Goal: Transaction & Acquisition: Download file/media

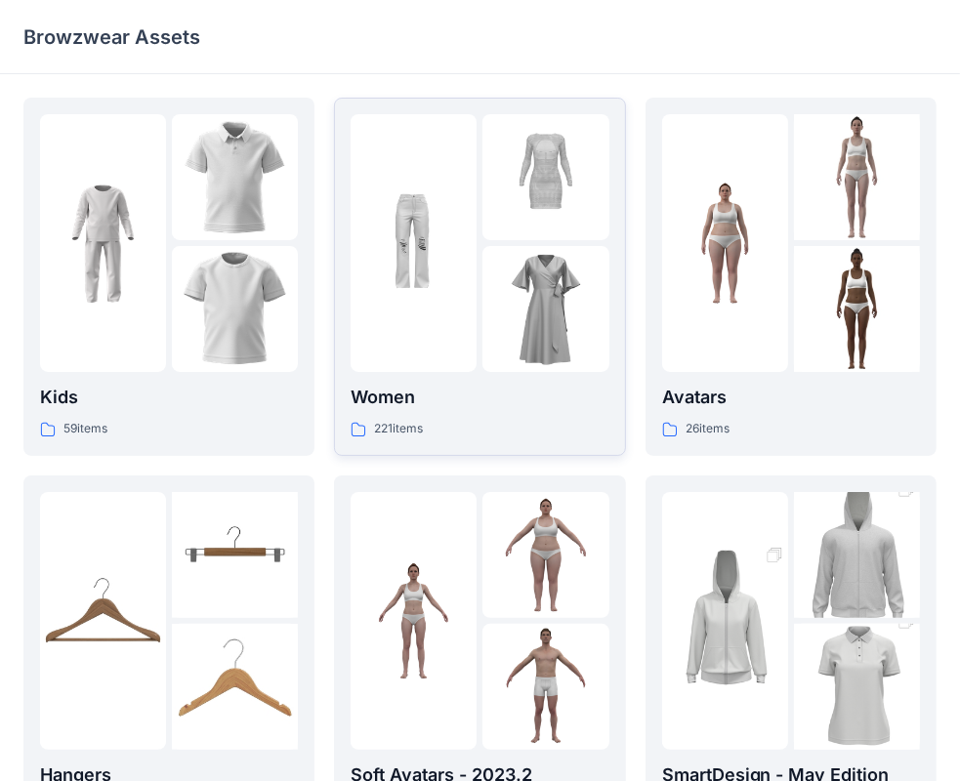
click at [451, 399] on p "Women" at bounding box center [480, 397] width 258 height 27
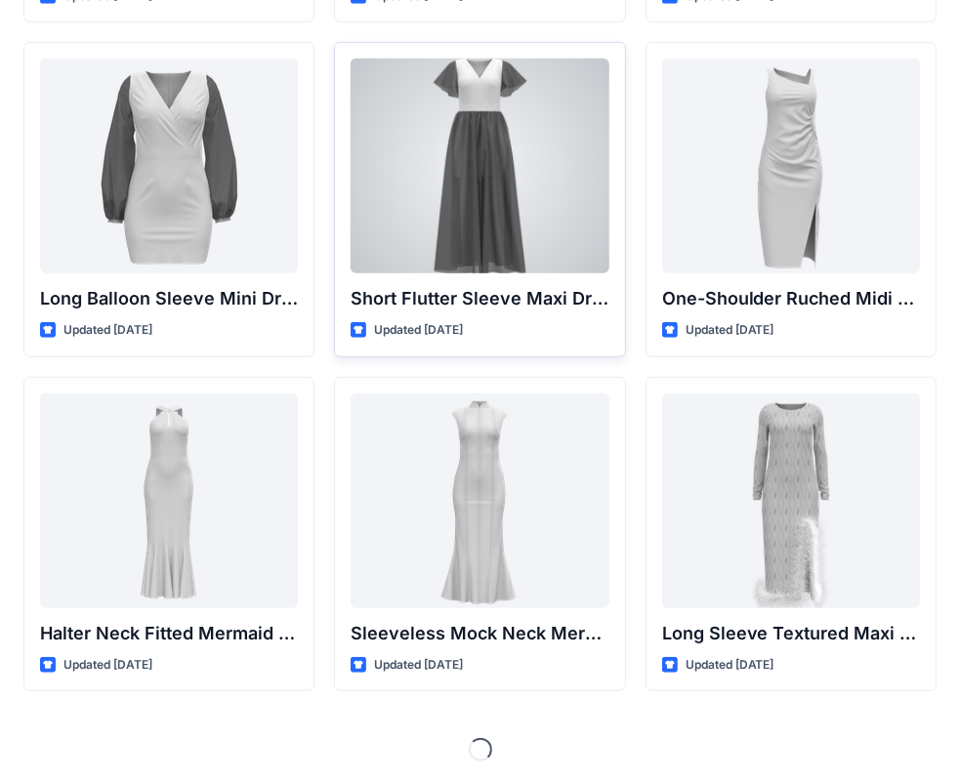
scroll to position [728, 0]
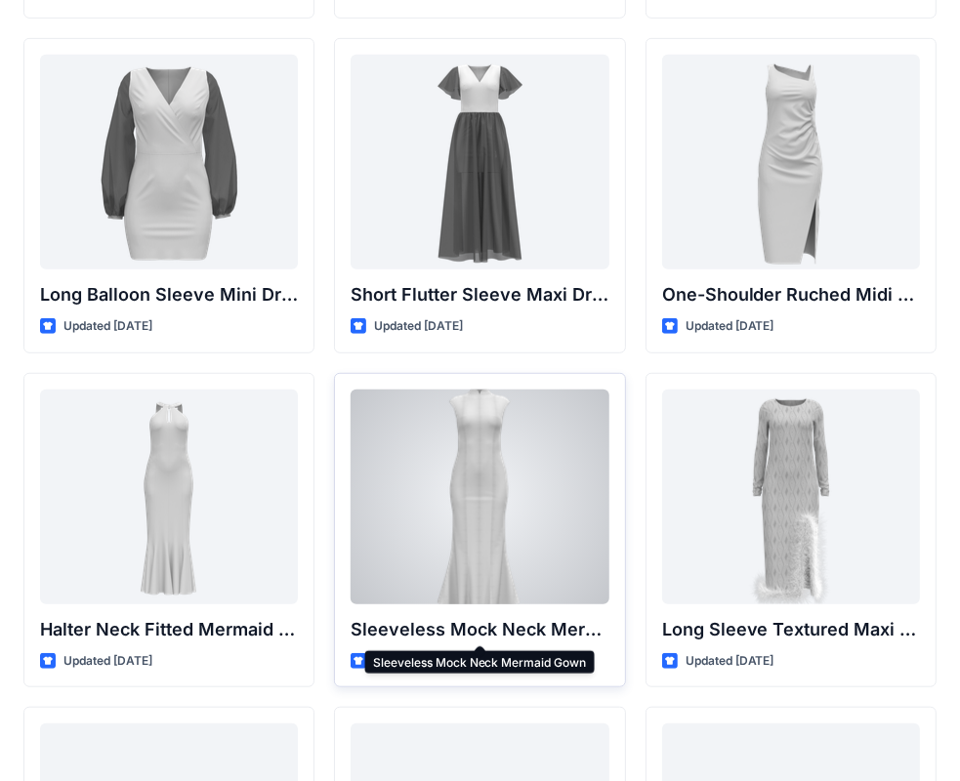
click at [470, 641] on p "Sleeveless Mock Neck Mermaid Gown" at bounding box center [480, 629] width 258 height 27
click at [519, 605] on div "Sleeveless Mock Neck Mermaid Gown Updated [DATE]" at bounding box center [479, 530] width 291 height 315
click at [465, 644] on div "Sleeveless Mock Neck Mermaid Gown Updated [DATE]" at bounding box center [479, 530] width 291 height 315
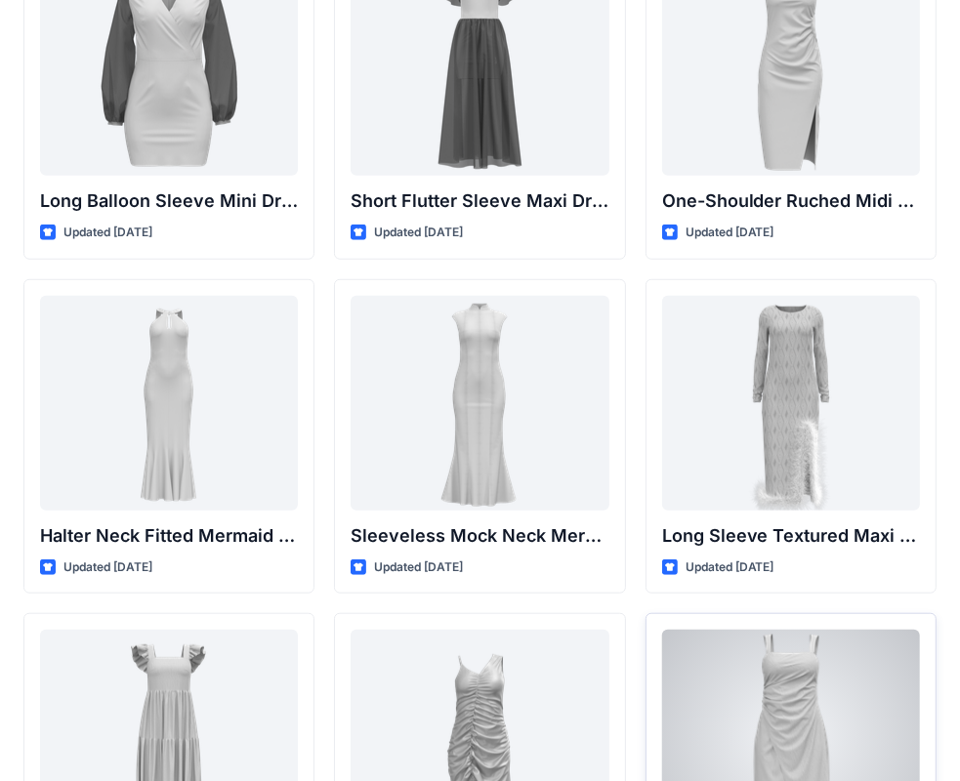
scroll to position [1021, 0]
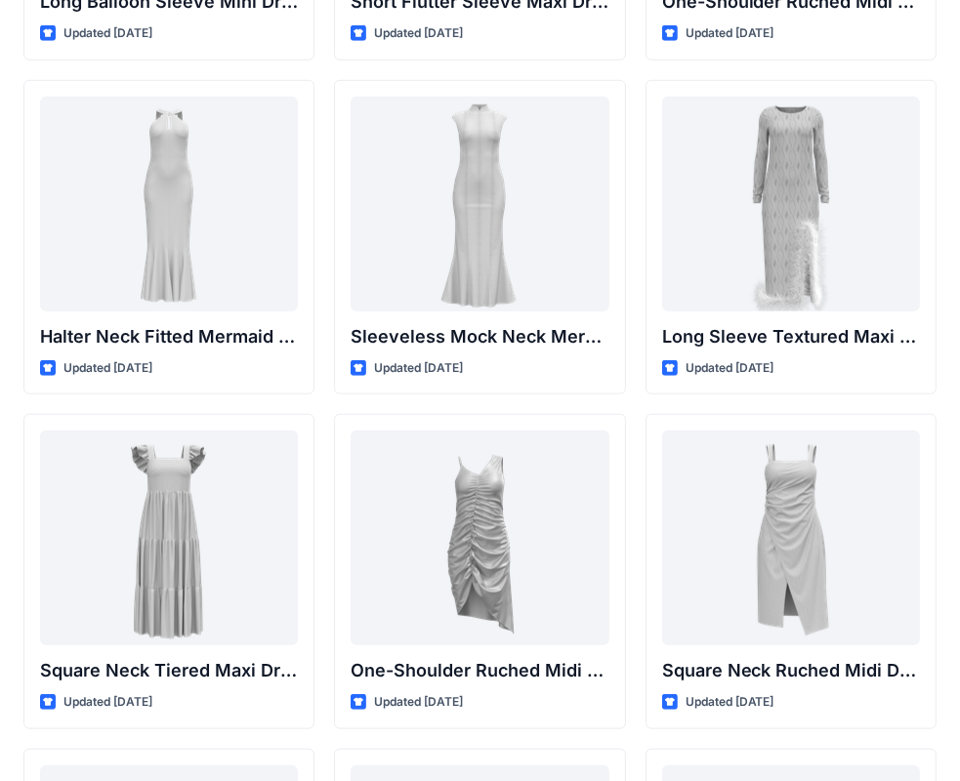
click at [951, 527] on div "High-Waisted Flare Trousers with Button Detail Updated [DATE] Long Sleeve Crew …" at bounding box center [480, 439] width 960 height 2773
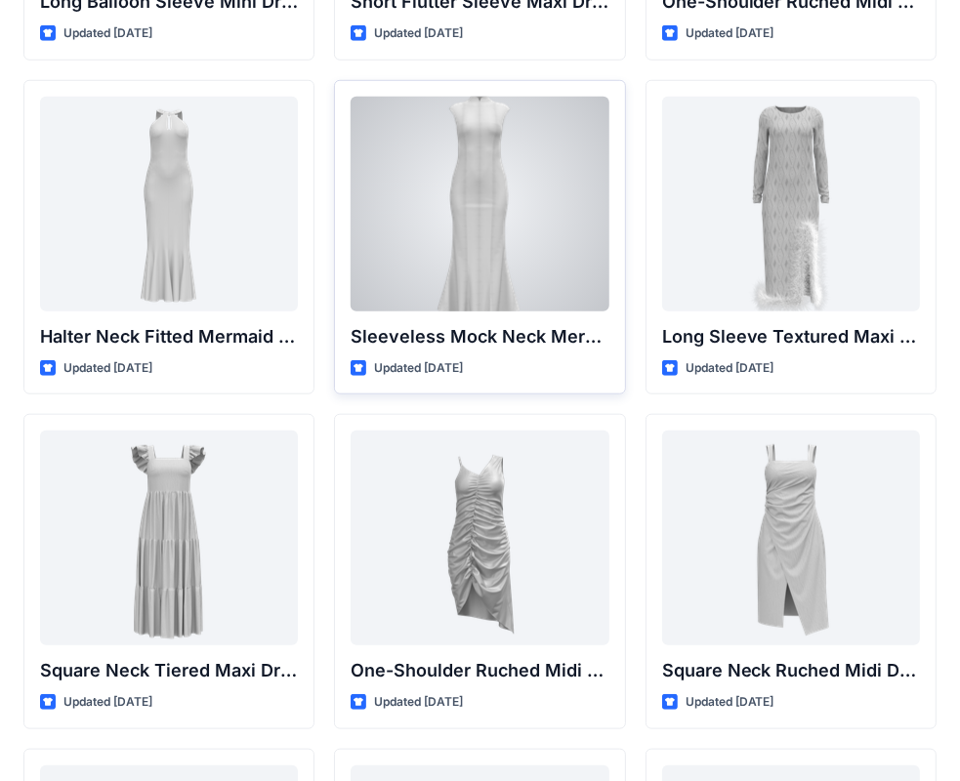
click at [455, 317] on div "Sleeveless Mock Neck Mermaid Gown Updated [DATE]" at bounding box center [479, 237] width 291 height 315
click at [466, 207] on div at bounding box center [480, 204] width 258 height 215
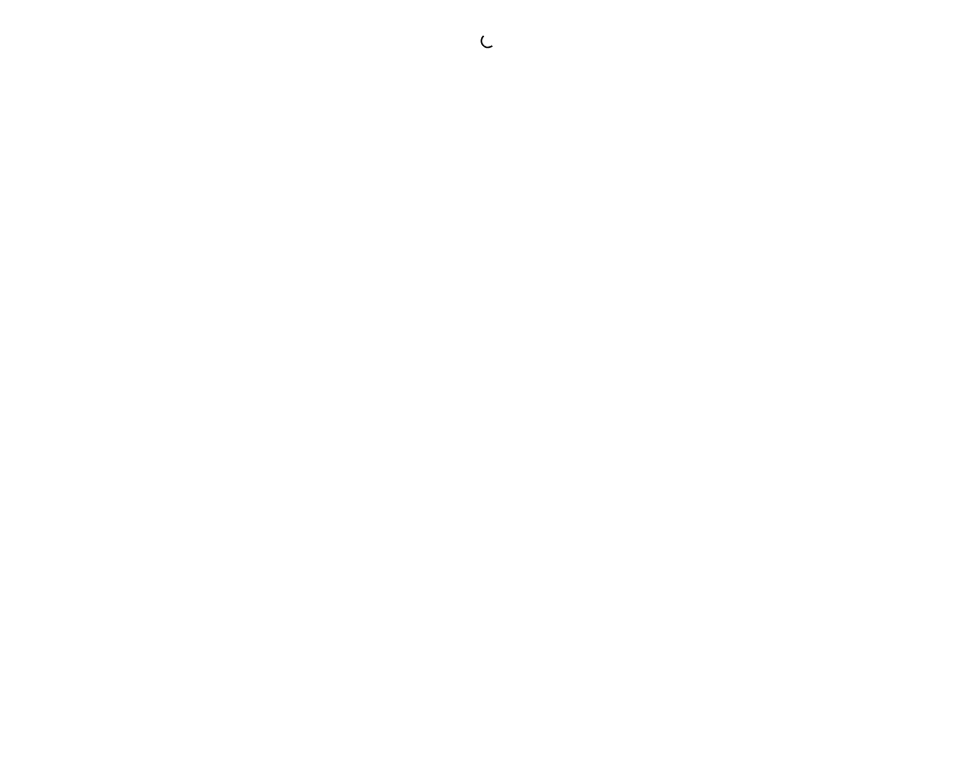
click at [466, 207] on div at bounding box center [488, 390] width 976 height 781
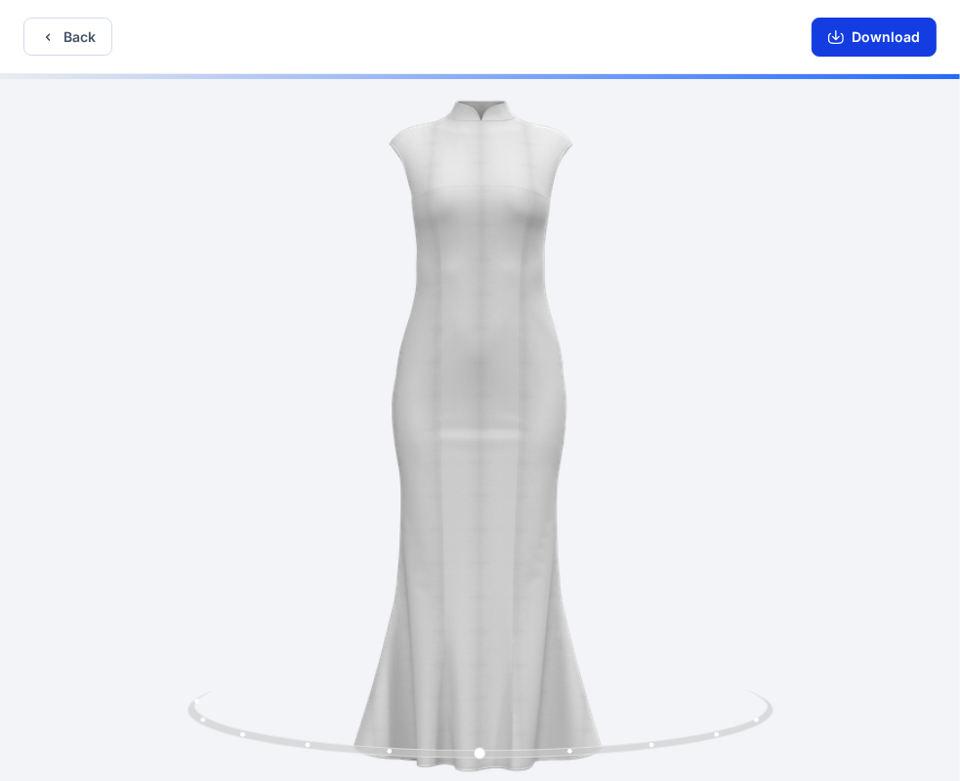
click at [863, 34] on button "Download" at bounding box center [873, 37] width 125 height 39
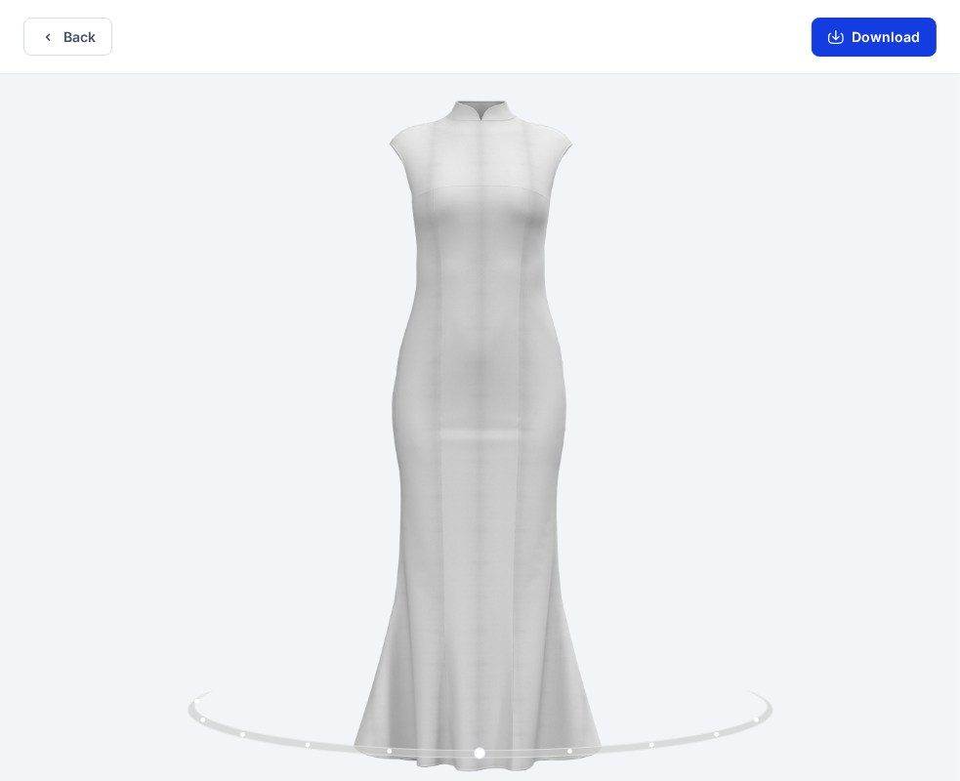
click at [902, 43] on button "Download" at bounding box center [873, 37] width 125 height 39
click at [769, 28] on div "Back Download" at bounding box center [480, 37] width 960 height 74
